Goal: Task Accomplishment & Management: Manage account settings

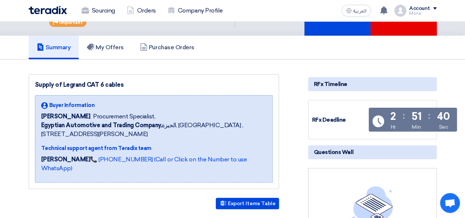
scroll to position [35, 0]
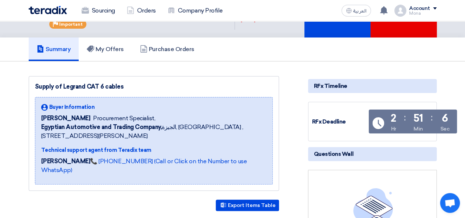
click at [232, 111] on div "Buyer Information" at bounding box center [154, 107] width 226 height 8
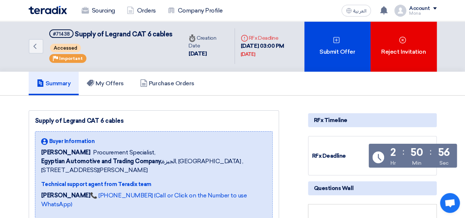
scroll to position [0, 0]
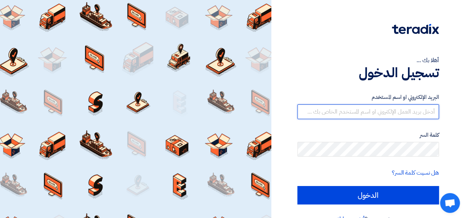
type input "[EMAIL_ADDRESS][DOMAIN_NAME]"
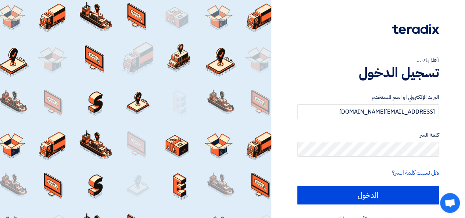
scroll to position [17, 0]
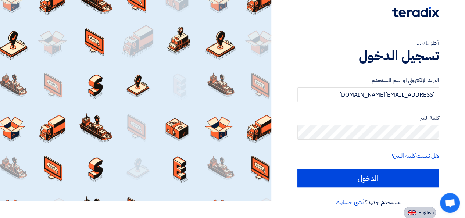
click at [434, 210] on span "English" at bounding box center [426, 212] width 15 height 5
type input "Sign in"
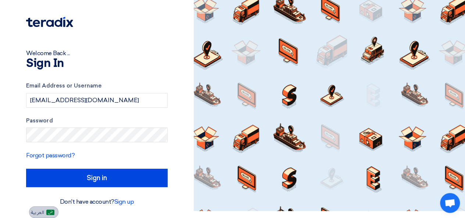
scroll to position [7, 0]
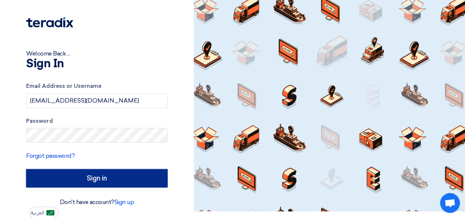
click at [121, 174] on input "Sign in" at bounding box center [97, 178] width 142 height 18
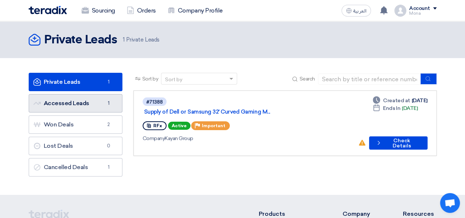
click at [81, 103] on link "Accessed Leads Accessed Leads 1" at bounding box center [76, 103] width 94 height 18
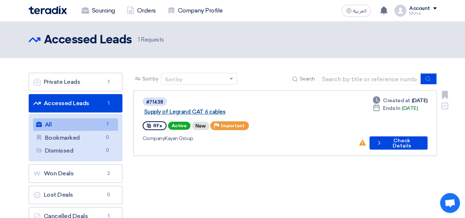
click at [207, 109] on link "Supply of Legrand CAT 6 cables" at bounding box center [236, 112] width 184 height 7
